Goal: Information Seeking & Learning: Learn about a topic

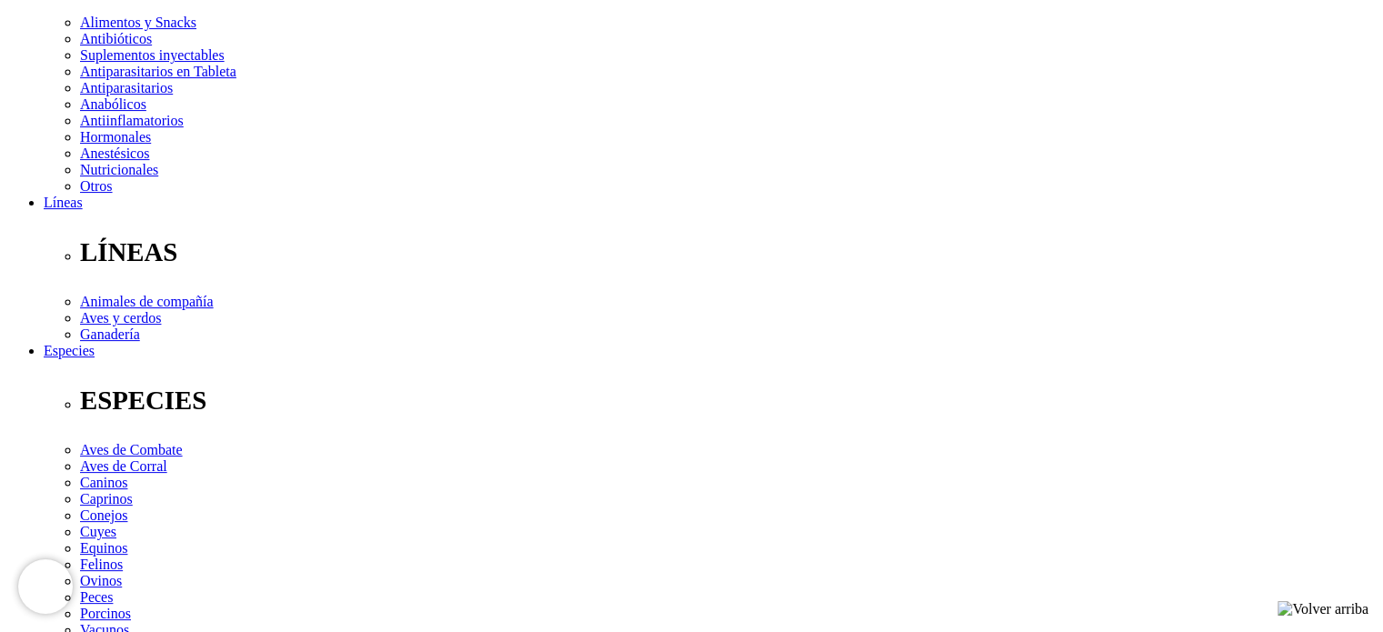
scroll to position [364, 0]
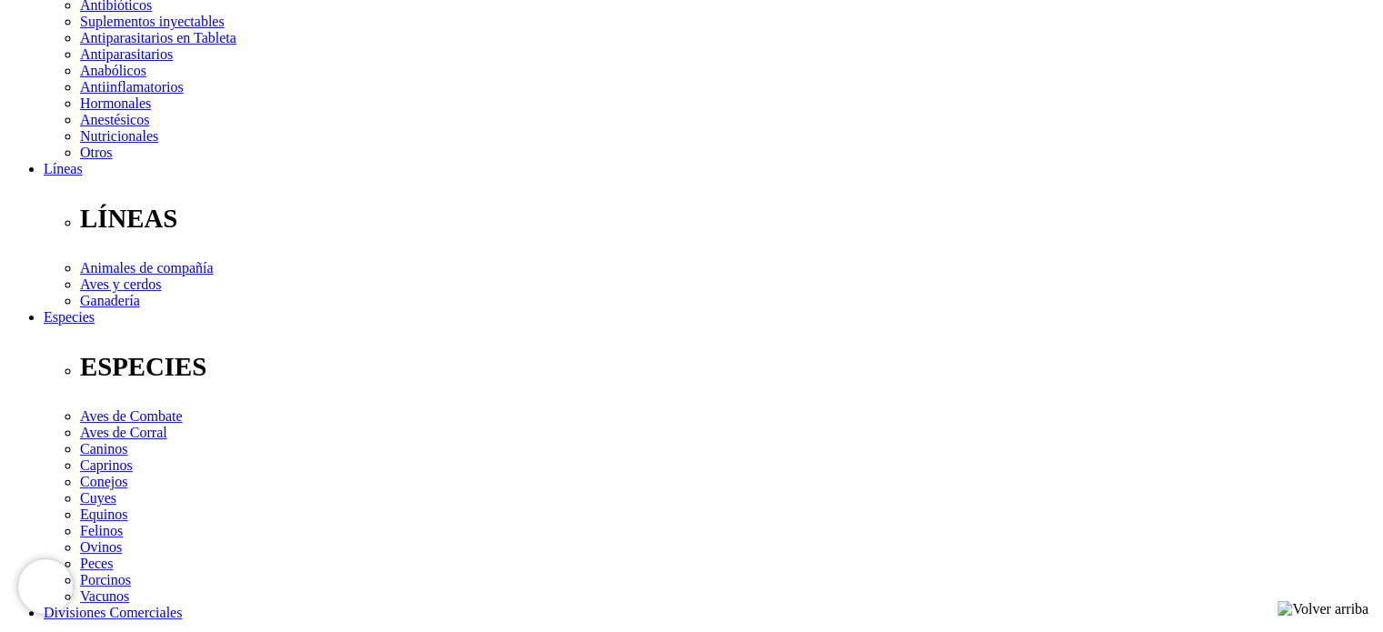
scroll to position [455, 0]
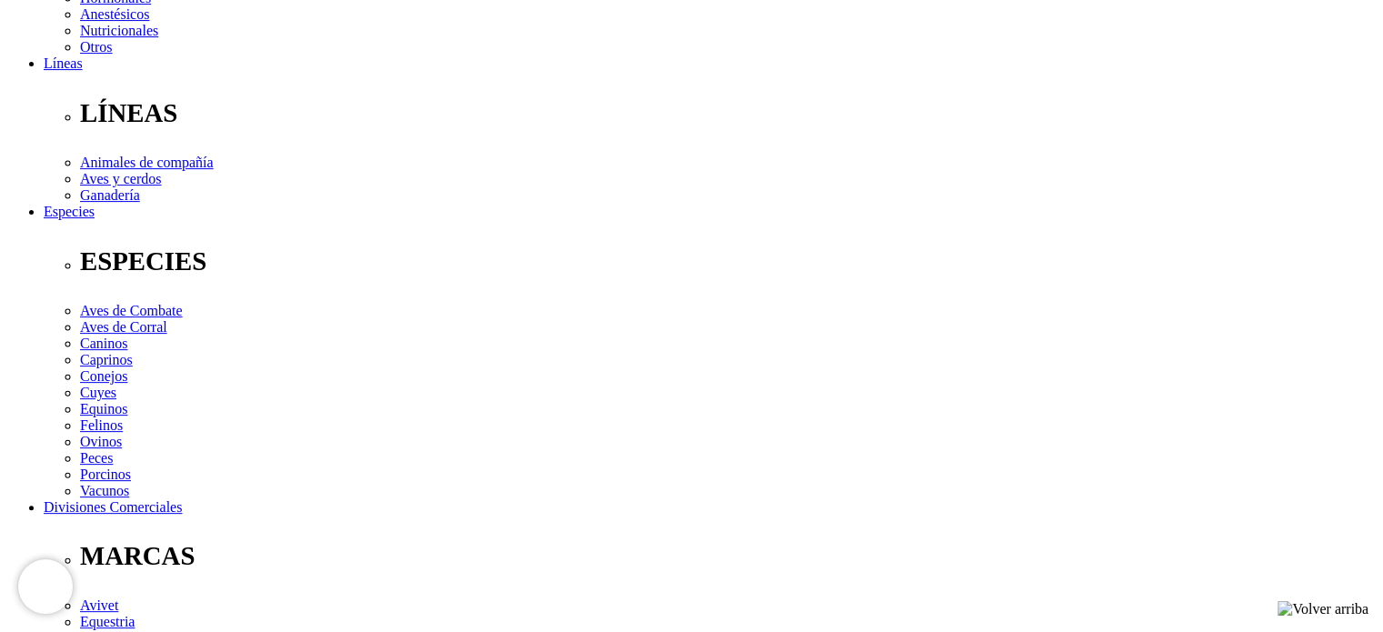
scroll to position [637, 0]
